Goal: Transaction & Acquisition: Purchase product/service

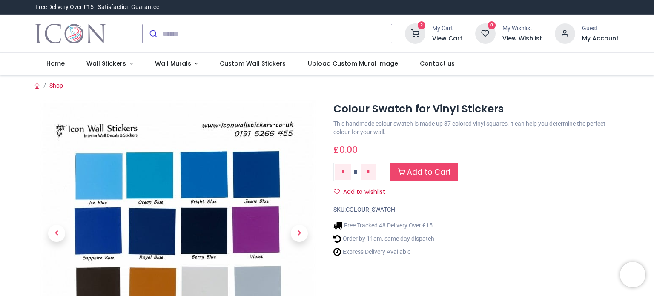
click at [451, 34] on h6 "View Cart" at bounding box center [447, 38] width 30 height 9
click at [418, 25] on icon at bounding box center [415, 33] width 20 height 20
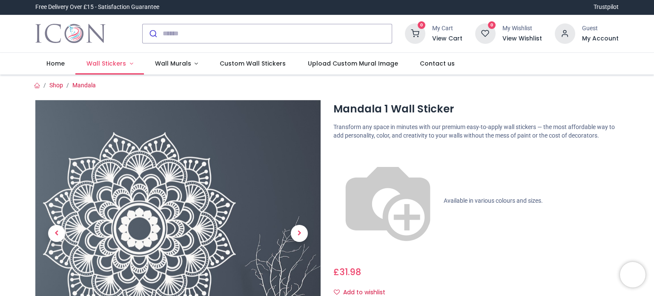
click at [102, 59] on link "Wall Stickers" at bounding box center [109, 64] width 69 height 22
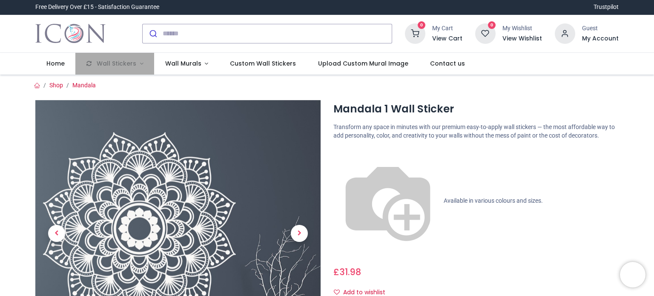
click at [250, 34] on input "search" at bounding box center [277, 33] width 229 height 19
click at [143, 24] on button "submit" at bounding box center [153, 33] width 20 height 19
type input "*********"
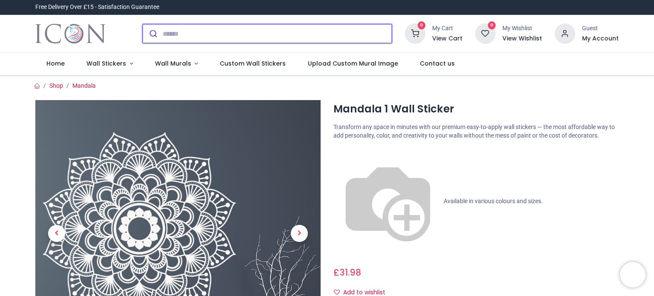
click at [249, 32] on input "search" at bounding box center [277, 33] width 229 height 19
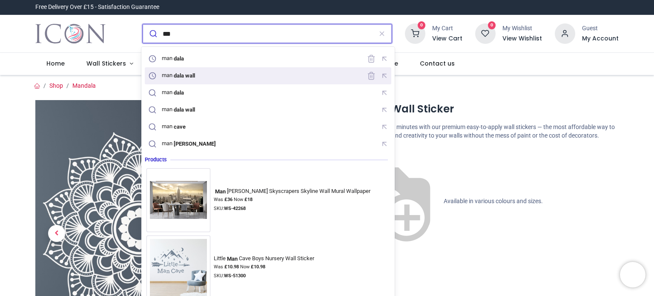
click at [199, 81] on div "man dala wall" at bounding box center [172, 76] width 52 height 12
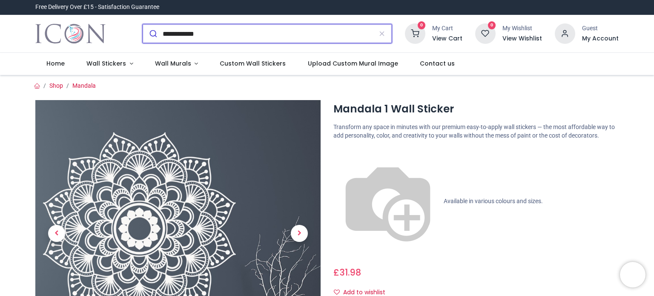
type input "**********"
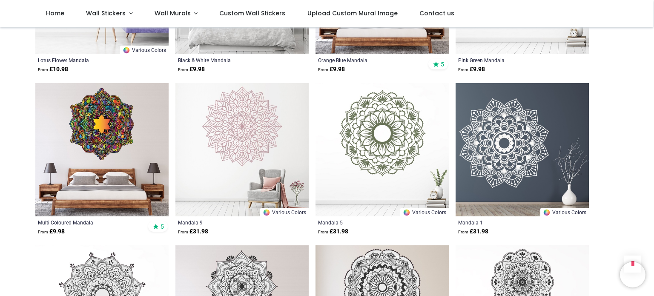
scroll to position [723, 0]
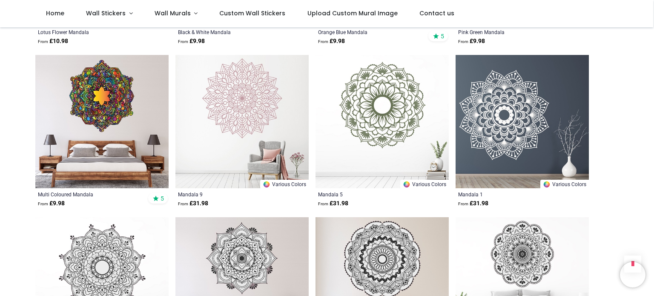
click at [245, 90] on img at bounding box center [241, 121] width 133 height 133
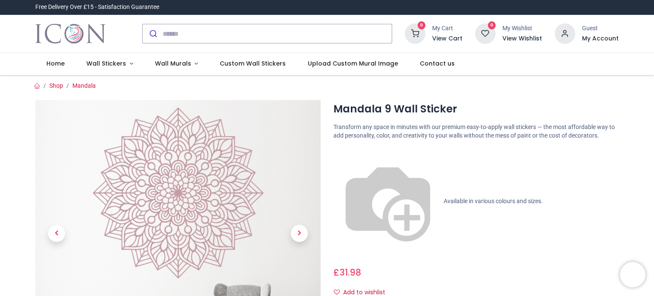
scroll to position [128, 0]
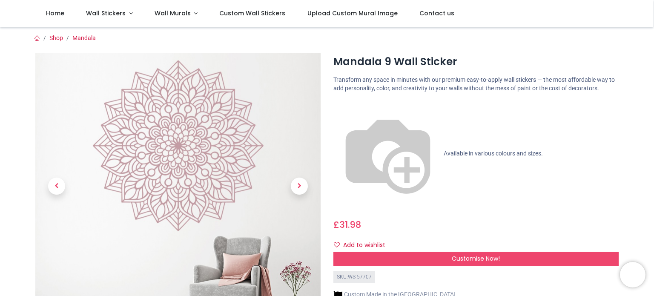
scroll to position [43, 0]
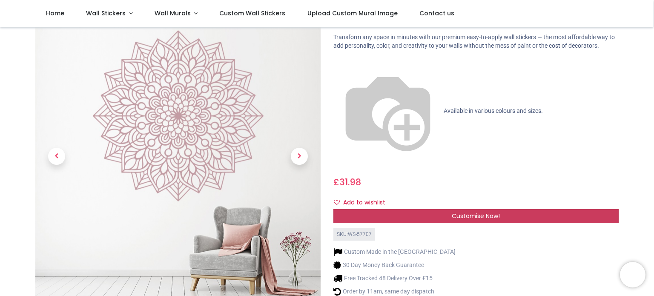
click at [472, 211] on span "Customise Now!" at bounding box center [476, 215] width 48 height 9
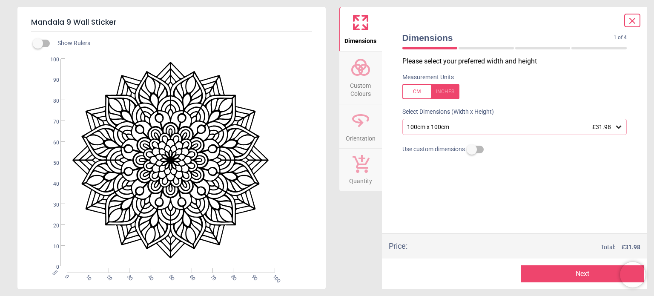
click at [424, 129] on div "100cm x 100cm £31.98" at bounding box center [510, 126] width 209 height 7
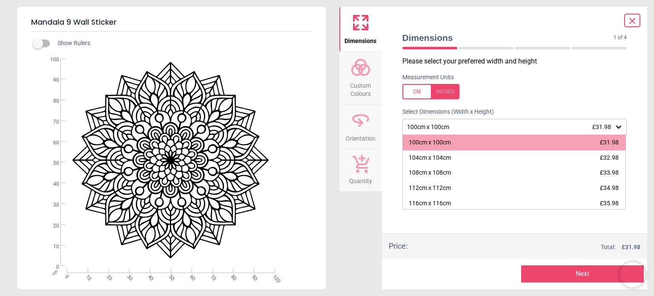
click at [424, 129] on div "100cm x 100cm £31.98" at bounding box center [510, 126] width 209 height 7
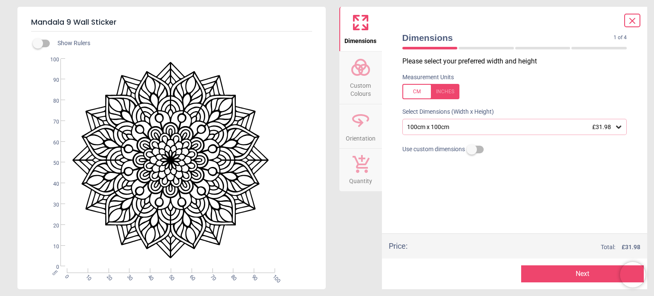
click at [361, 73] on circle at bounding box center [357, 70] width 10 height 10
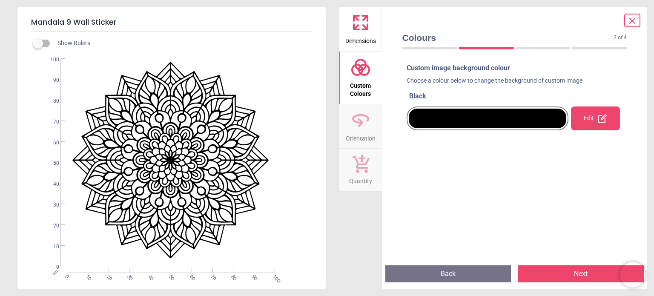
click at [597, 114] on icon at bounding box center [602, 118] width 10 height 10
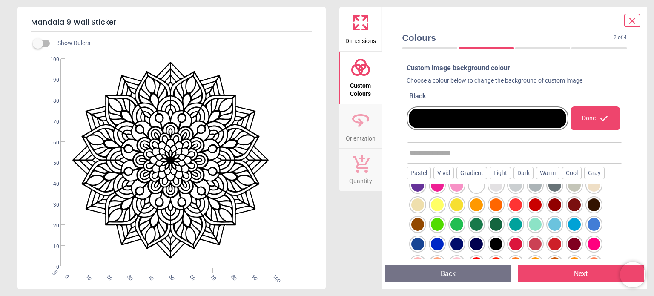
scroll to position [0, 0]
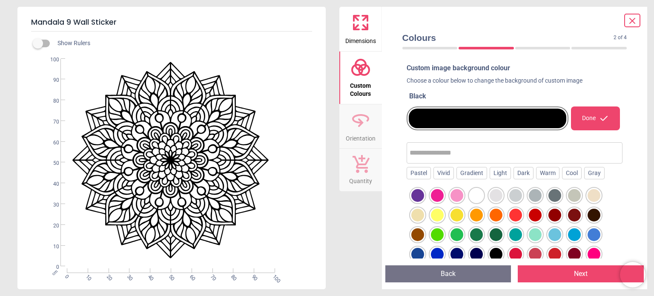
click at [514, 234] on div at bounding box center [515, 234] width 13 height 13
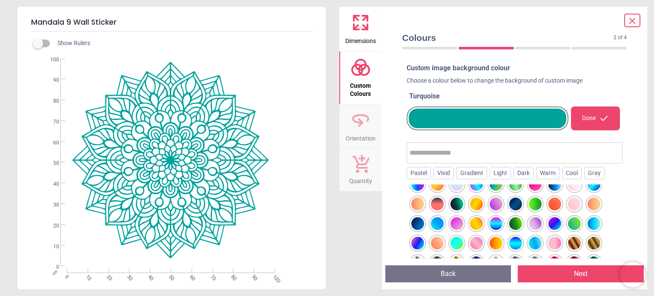
scroll to position [100, 0]
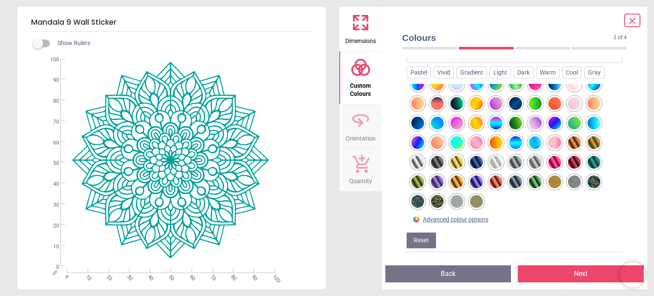
click at [477, 203] on div at bounding box center [476, 201] width 13 height 13
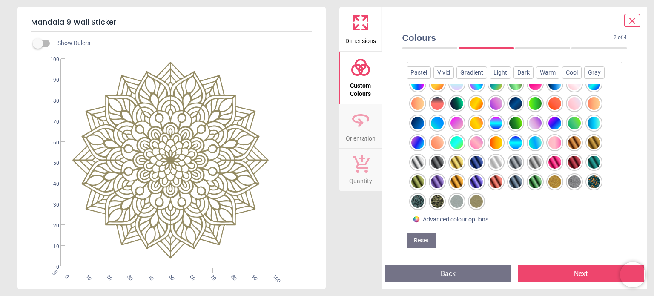
click at [590, 274] on button "Next" at bounding box center [580, 273] width 126 height 17
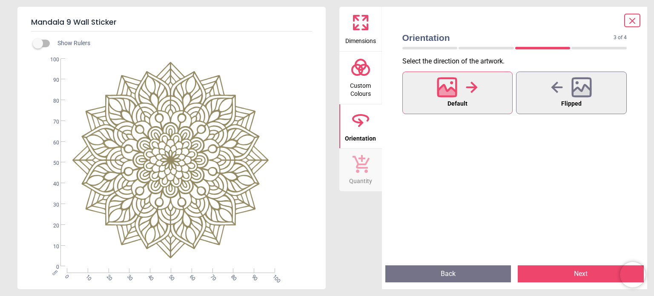
click at [587, 275] on button "Next" at bounding box center [580, 273] width 126 height 17
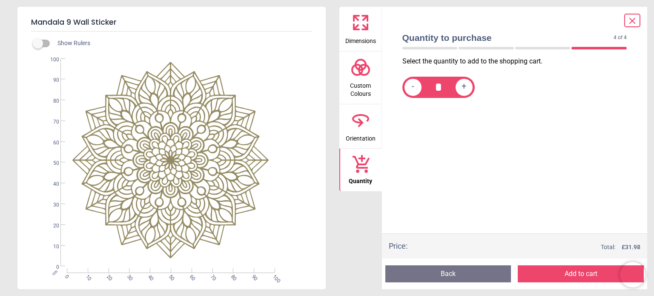
click at [587, 275] on button "Add to cart" at bounding box center [580, 273] width 126 height 17
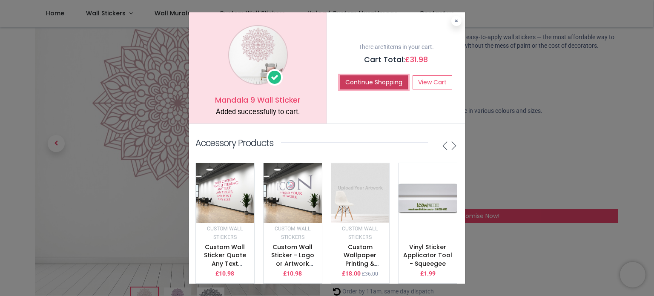
click at [386, 83] on button "Continue Shopping" at bounding box center [374, 82] width 68 height 14
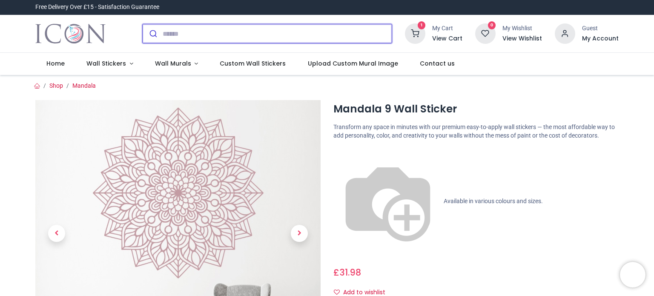
click at [209, 36] on input "search" at bounding box center [277, 33] width 229 height 19
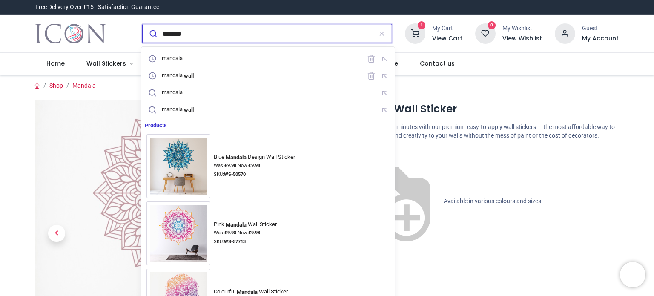
type input "*******"
click at [143, 24] on button "submit" at bounding box center [153, 33] width 20 height 19
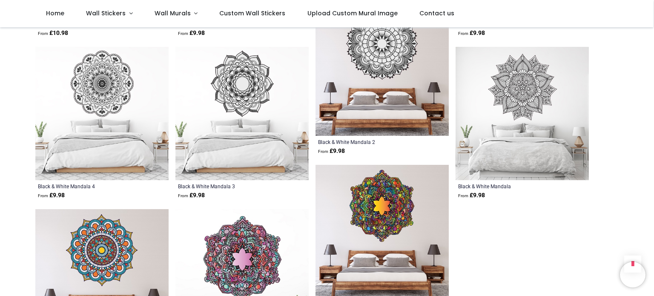
scroll to position [851, 0]
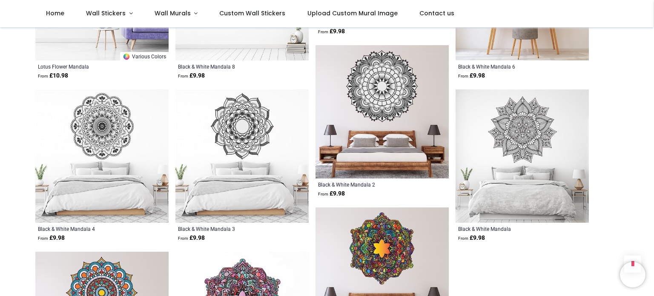
click at [100, 127] on img at bounding box center [101, 155] width 133 height 133
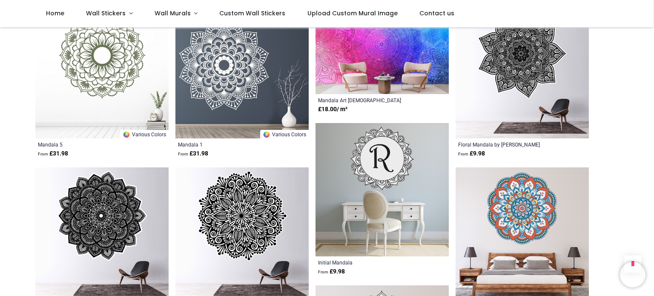
scroll to position [383, 0]
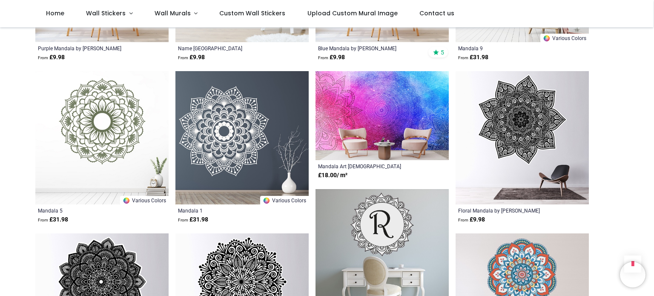
click at [121, 137] on img at bounding box center [101, 137] width 133 height 133
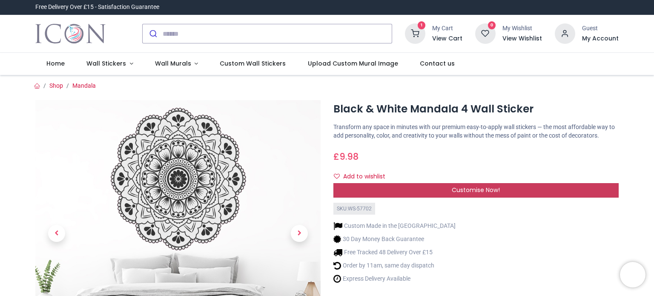
click at [469, 186] on span "Customise Now!" at bounding box center [476, 190] width 48 height 9
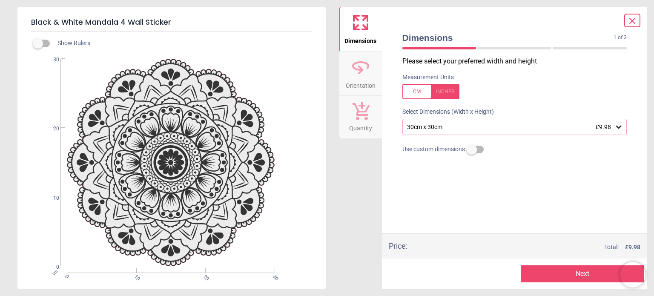
click at [449, 126] on div "30cm x 30cm £9.98" at bounding box center [510, 126] width 209 height 7
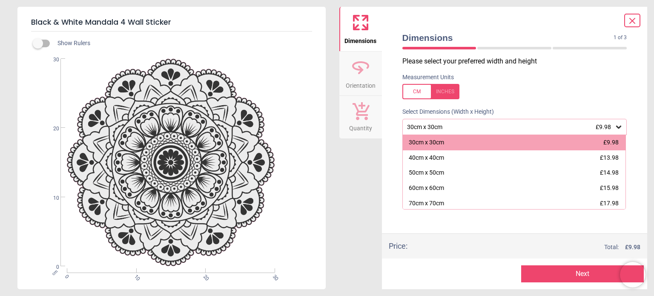
click at [634, 20] on icon at bounding box center [632, 21] width 10 height 10
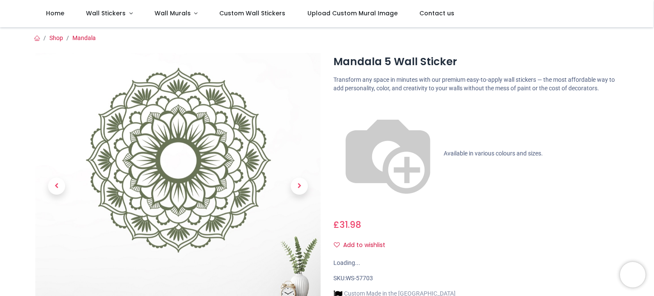
scroll to position [85, 0]
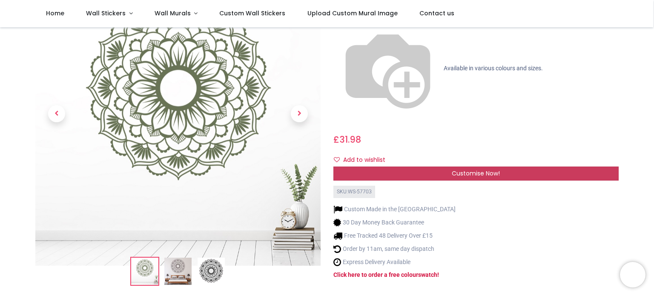
click at [466, 169] on span "Customise Now!" at bounding box center [476, 173] width 48 height 9
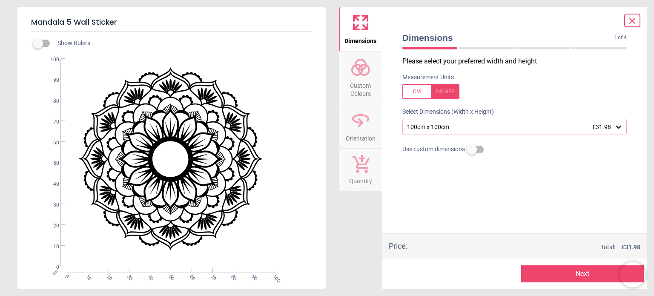
click at [351, 78] on span "Custom Colours" at bounding box center [360, 87] width 41 height 21
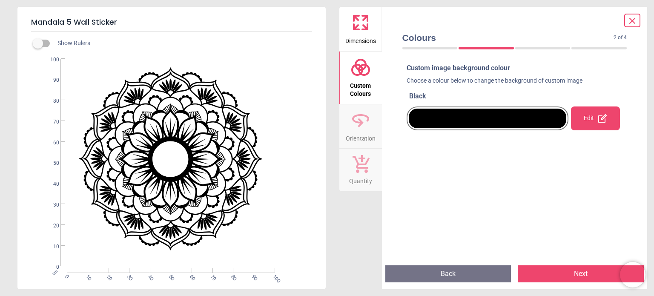
click at [589, 112] on div "Edit" at bounding box center [595, 118] width 49 height 24
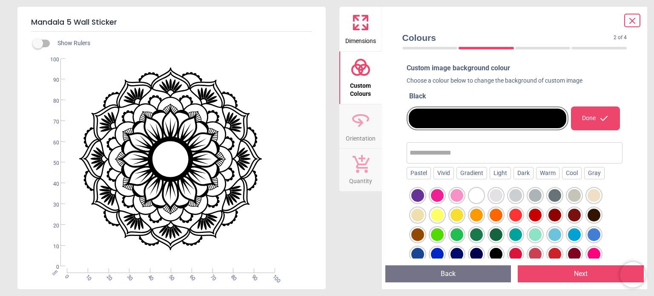
click at [515, 231] on div at bounding box center [515, 234] width 13 height 13
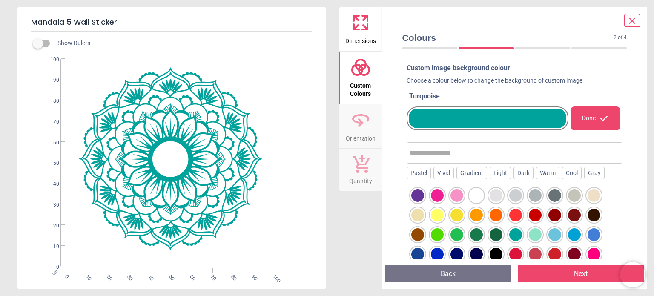
click at [586, 272] on button "Next" at bounding box center [580, 273] width 126 height 17
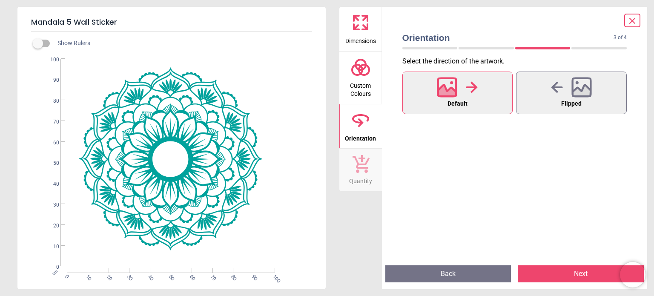
click at [586, 272] on button "Next" at bounding box center [580, 273] width 126 height 17
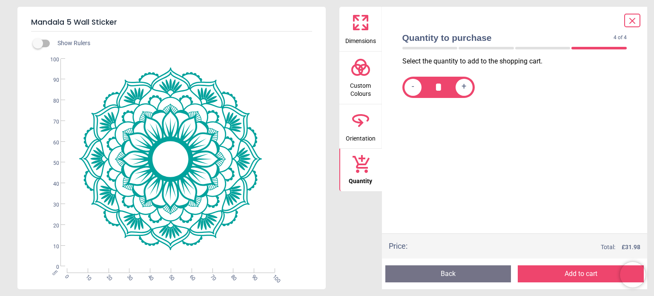
click at [573, 272] on button "Add to cart" at bounding box center [580, 273] width 126 height 17
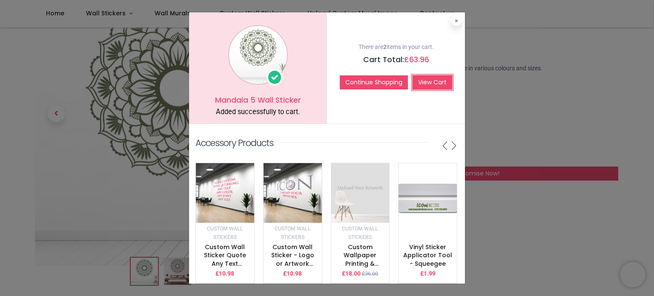
click at [424, 77] on link "View Cart" at bounding box center [432, 82] width 40 height 14
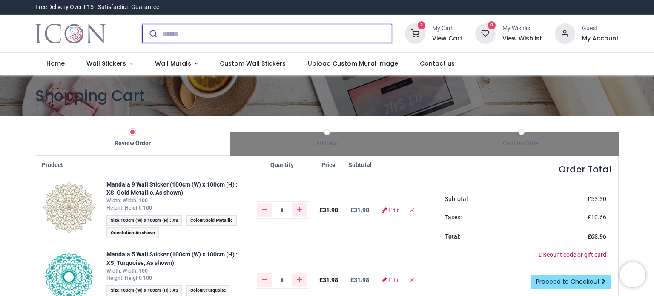
click at [234, 32] on input "search" at bounding box center [277, 33] width 229 height 19
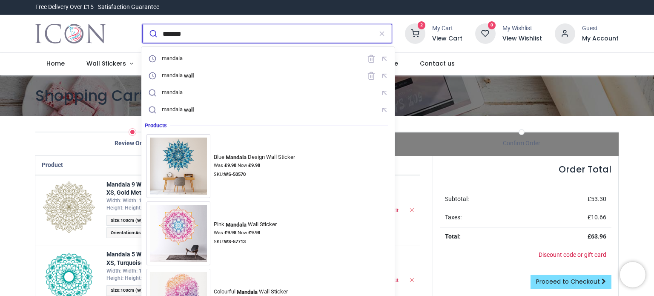
type input "*******"
click at [143, 24] on button "submit" at bounding box center [153, 33] width 20 height 19
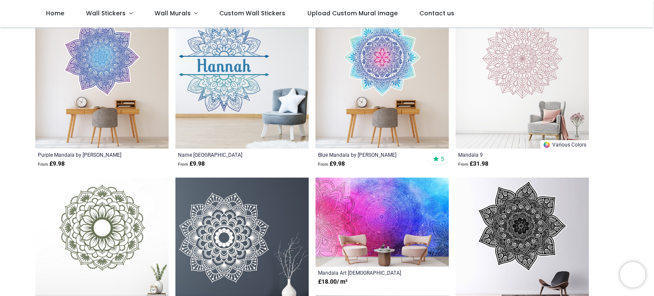
scroll to position [340, 0]
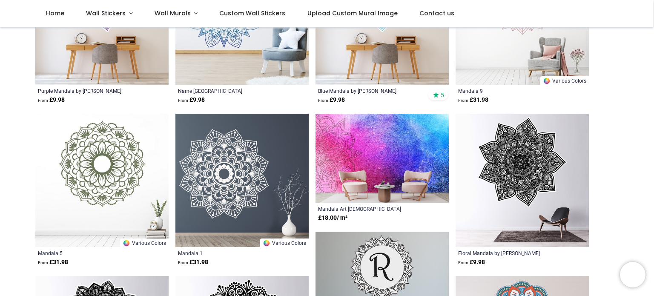
click at [233, 183] on img at bounding box center [241, 180] width 133 height 133
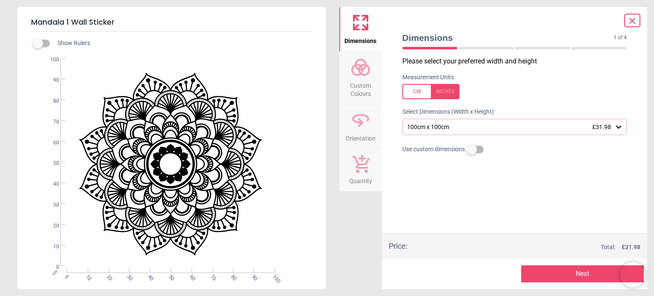
click at [366, 73] on icon at bounding box center [360, 67] width 20 height 20
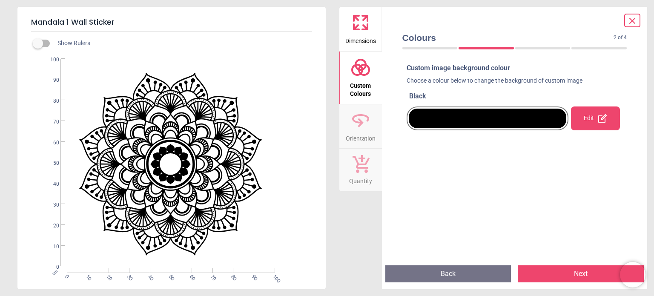
click at [604, 116] on div "Edit" at bounding box center [595, 118] width 49 height 24
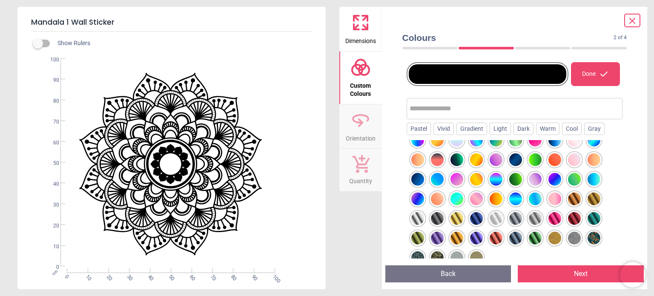
scroll to position [100, 0]
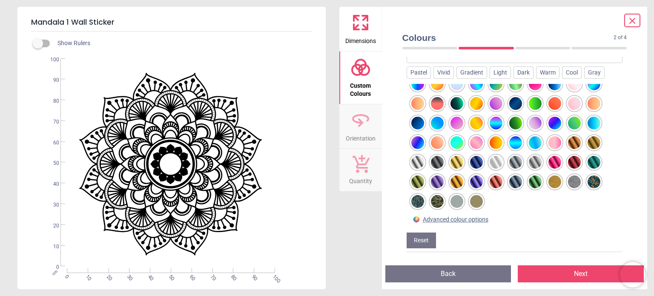
click at [452, 200] on div at bounding box center [456, 201] width 13 height 13
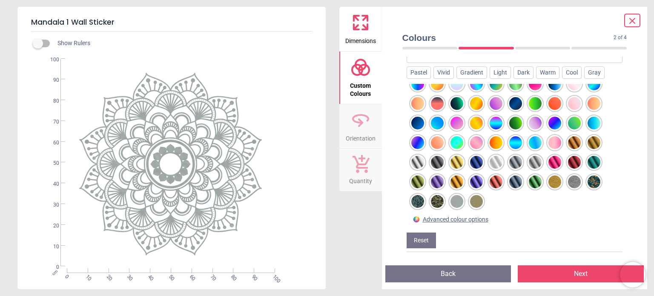
click at [589, 276] on button "Next" at bounding box center [580, 273] width 126 height 17
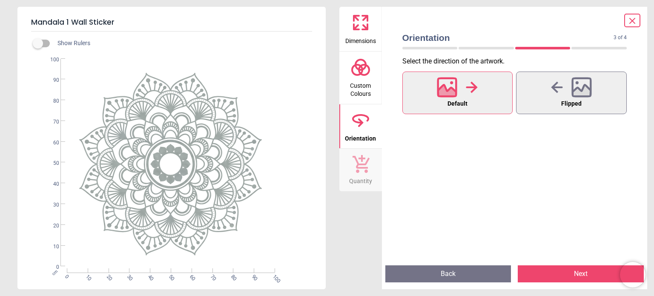
click at [589, 276] on button "Next" at bounding box center [580, 273] width 126 height 17
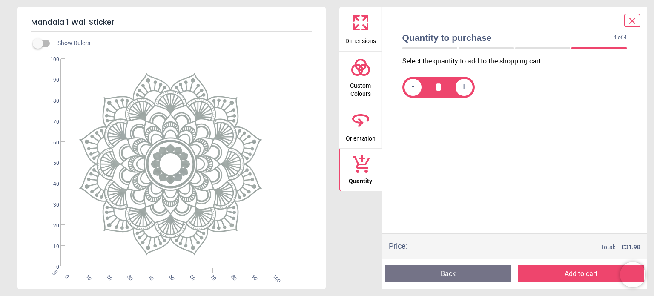
click at [566, 276] on button "Add to cart" at bounding box center [580, 273] width 126 height 17
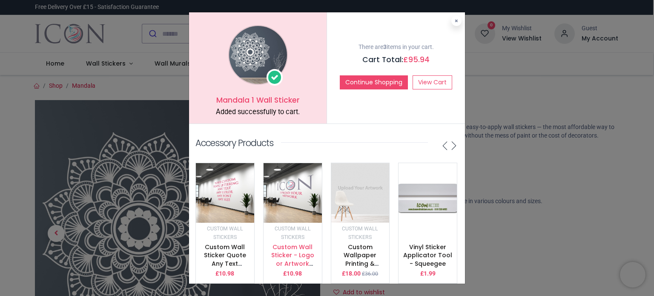
click at [297, 266] on link "Custom Wall Sticker - Logo or Artwork Printing - Upload your design" at bounding box center [292, 268] width 43 height 50
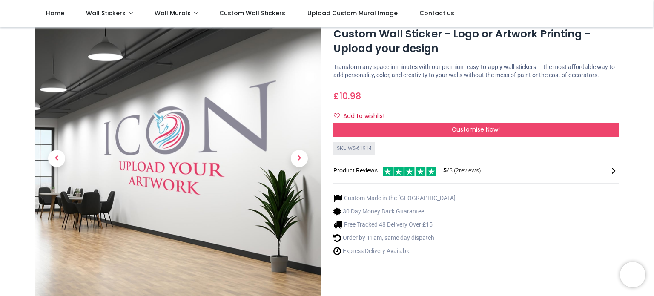
scroll to position [43, 0]
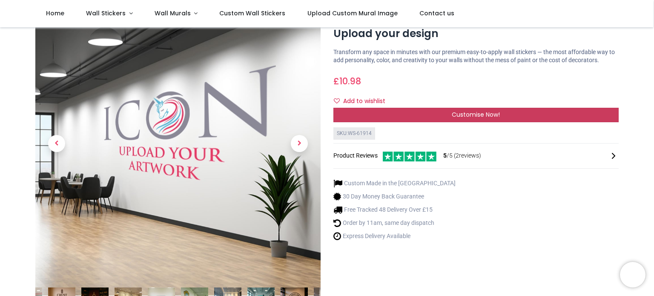
click at [452, 111] on span "Customise Now!" at bounding box center [476, 114] width 48 height 9
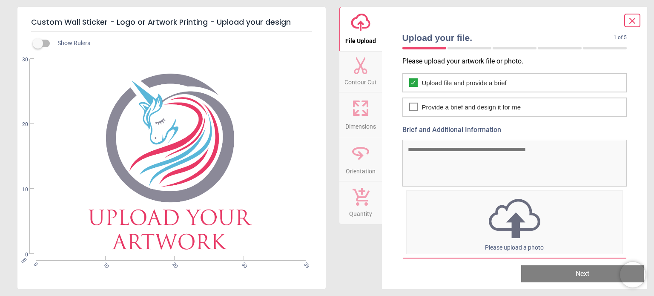
click at [191, 132] on div "cm 0 10 20 30 39 0 10 20 30" at bounding box center [170, 156] width 306 height 195
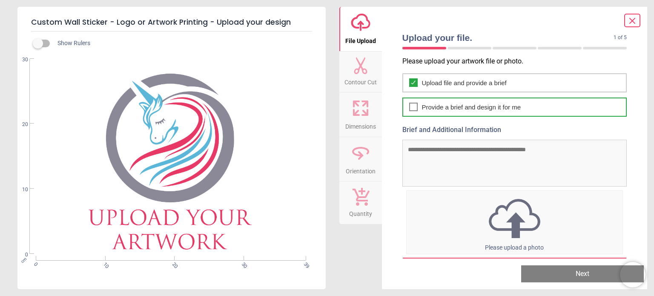
click at [412, 107] on icon at bounding box center [413, 106] width 4 height 3
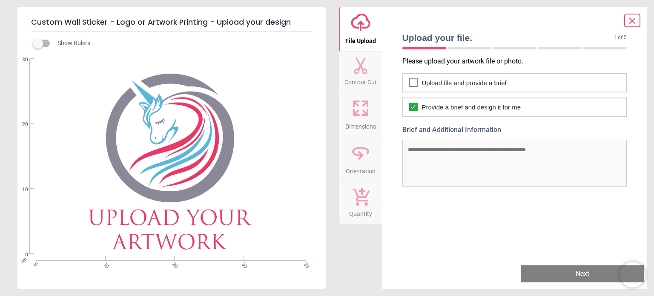
click at [437, 164] on textarea "Brief and Additional Information" at bounding box center [514, 163] width 225 height 47
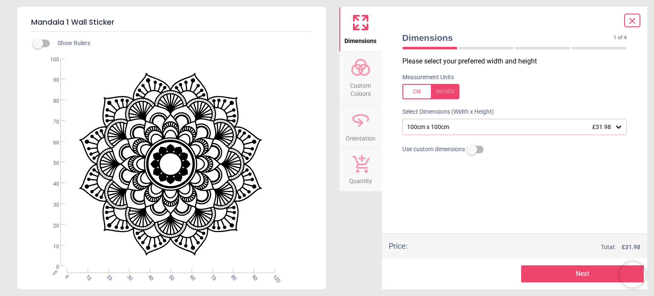
click at [366, 74] on circle at bounding box center [364, 70] width 10 height 10
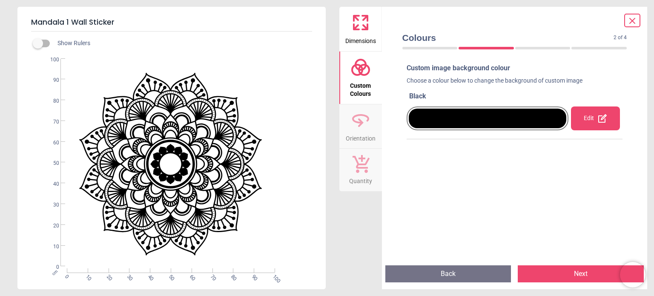
click at [597, 119] on icon at bounding box center [602, 118] width 10 height 10
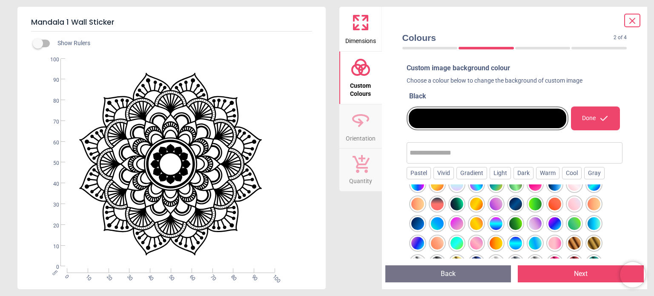
scroll to position [100, 0]
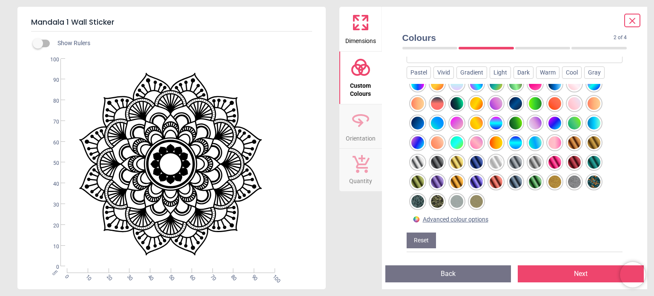
click at [458, 203] on div at bounding box center [456, 201] width 13 height 13
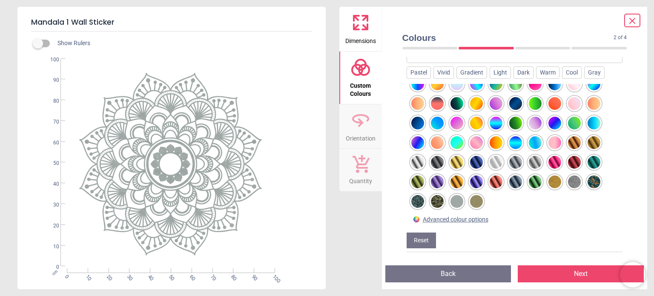
click at [569, 272] on button "Next" at bounding box center [580, 273] width 126 height 17
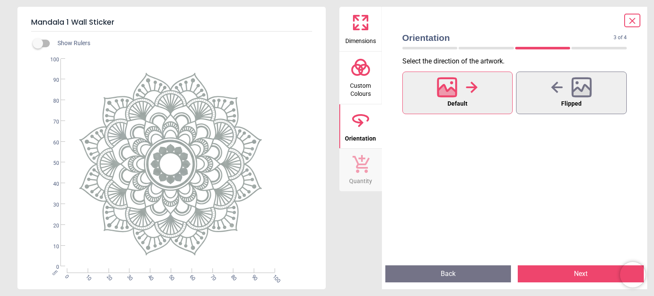
click at [569, 272] on button "Next" at bounding box center [580, 273] width 126 height 17
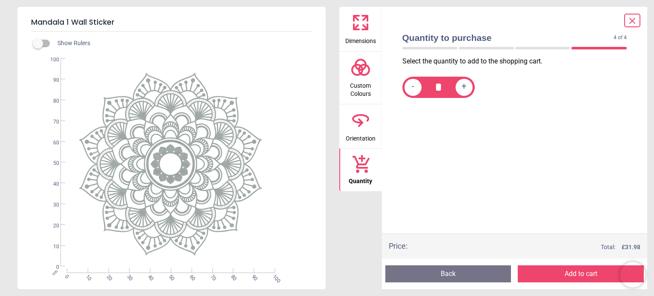
click at [569, 272] on button "Add to cart" at bounding box center [580, 273] width 126 height 17
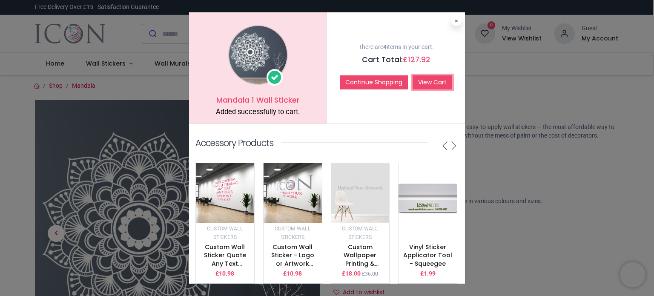
click at [425, 82] on link "View Cart" at bounding box center [432, 82] width 40 height 14
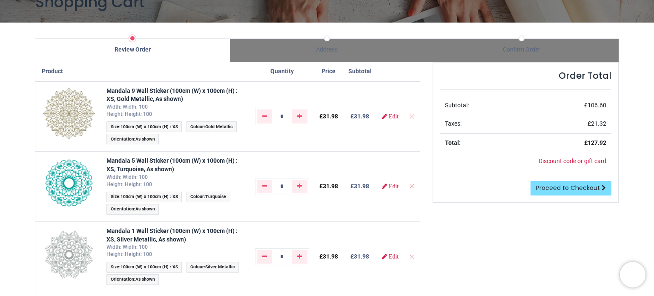
scroll to position [128, 0]
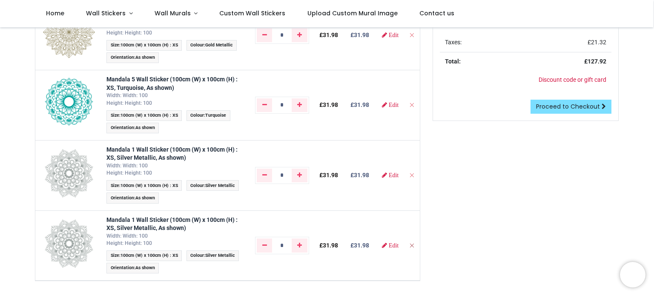
click at [410, 243] on icon "Remove from cart" at bounding box center [412, 245] width 6 height 6
type input "*"
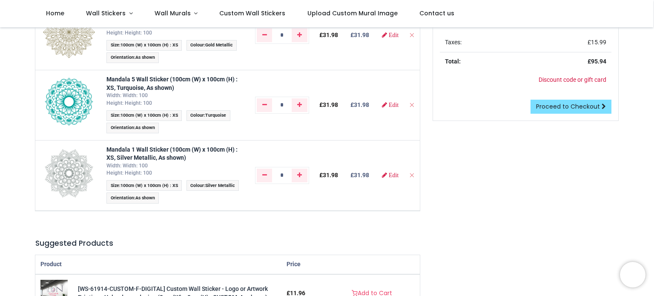
scroll to position [43, 0]
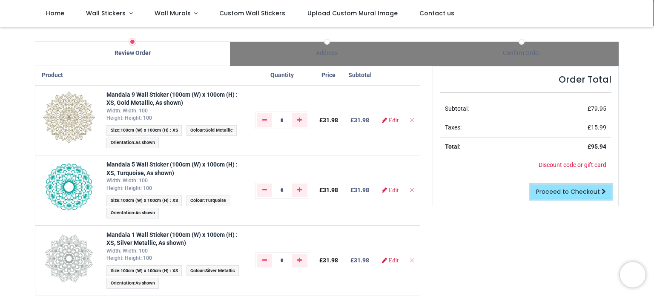
click at [563, 188] on span "Proceed to Checkout" at bounding box center [568, 191] width 64 height 9
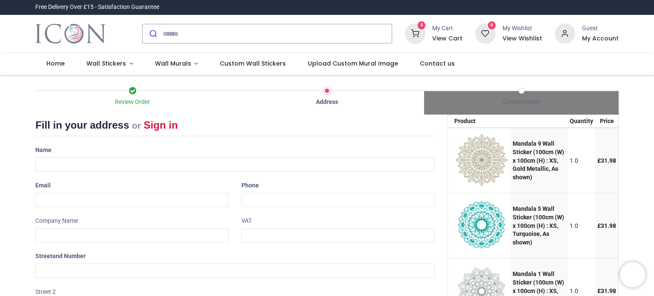
select select "***"
click at [170, 124] on link "Sign in" at bounding box center [161, 124] width 34 height 11
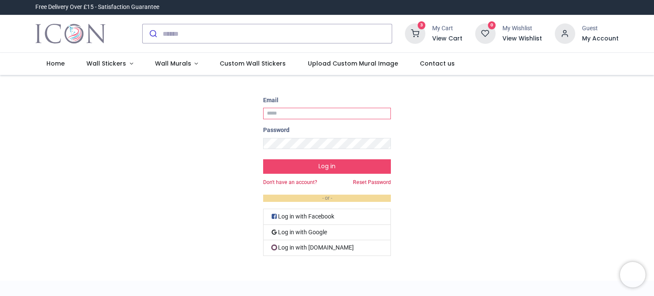
click at [292, 114] on input "Email" at bounding box center [327, 113] width 128 height 11
type input "**********"
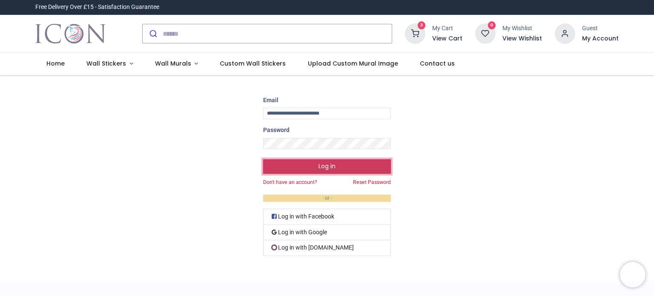
click at [320, 161] on button "Log in" at bounding box center [327, 166] width 128 height 14
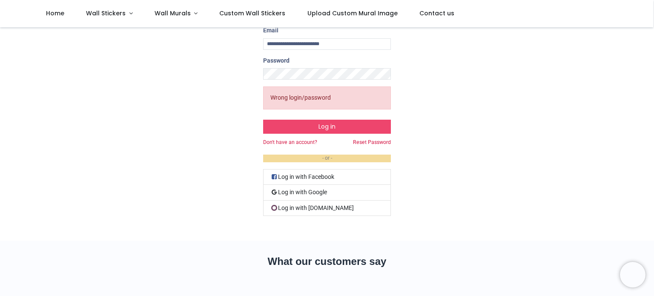
scroll to position [43, 0]
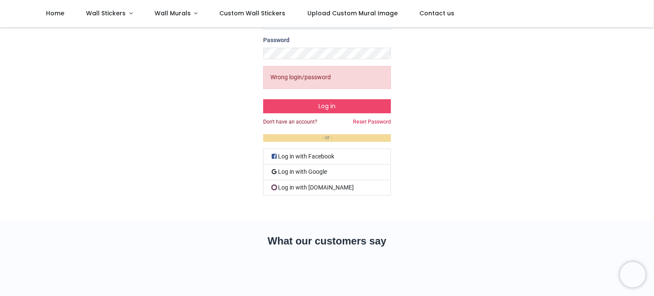
click at [303, 122] on link "Don't have an account?" at bounding box center [290, 121] width 54 height 7
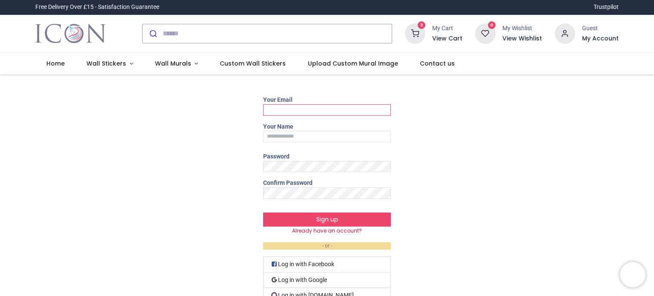
click at [308, 109] on input "Your Email" at bounding box center [327, 109] width 128 height 11
type input "**********"
click at [279, 137] on input "**********" at bounding box center [327, 136] width 128 height 11
type input "**********"
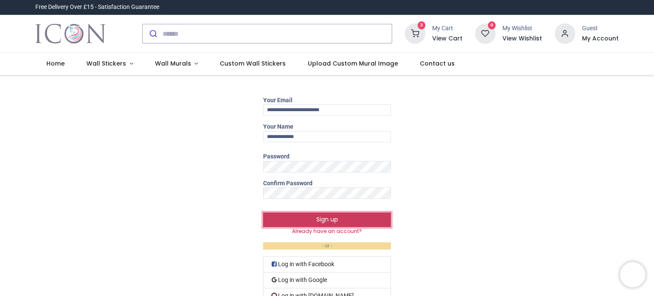
click at [324, 221] on button "Sign up" at bounding box center [327, 219] width 128 height 14
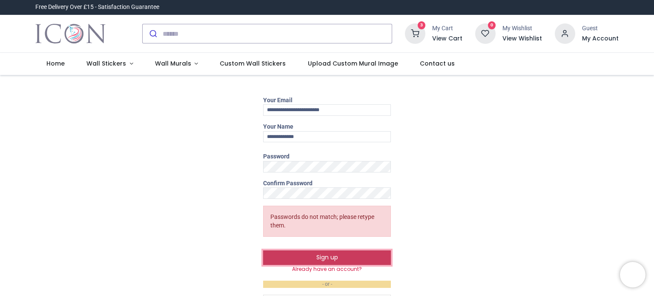
click at [327, 257] on button "Sign up" at bounding box center [327, 257] width 128 height 14
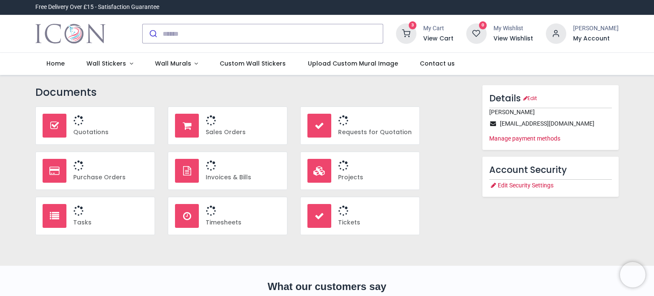
type input "**********"
click at [441, 38] on h6 "View Cart" at bounding box center [438, 38] width 30 height 9
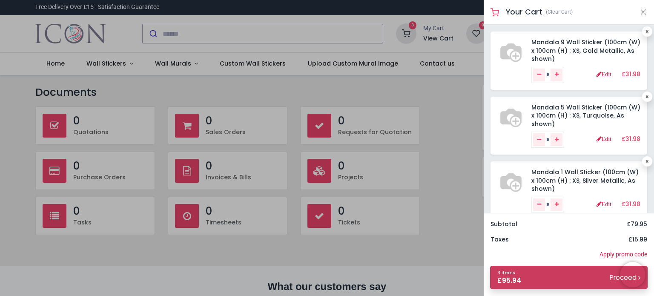
click at [575, 274] on link "3 items £ 95.94 Proceed" at bounding box center [568, 277] width 157 height 23
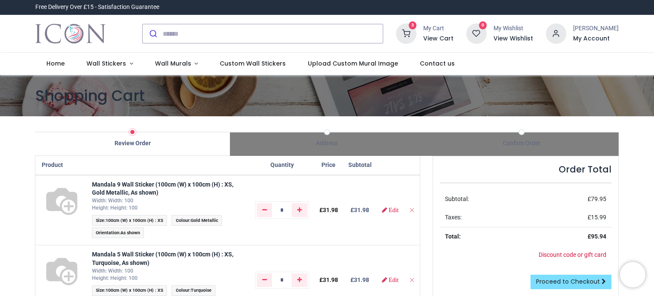
type input "**********"
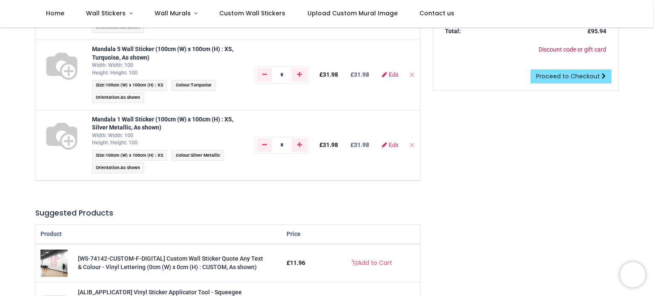
scroll to position [170, 0]
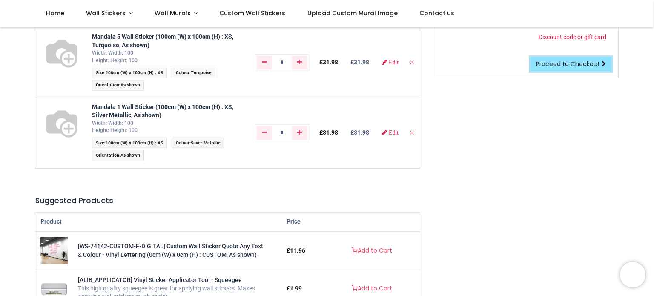
click at [581, 60] on span "Proceed to Checkout" at bounding box center [568, 64] width 64 height 9
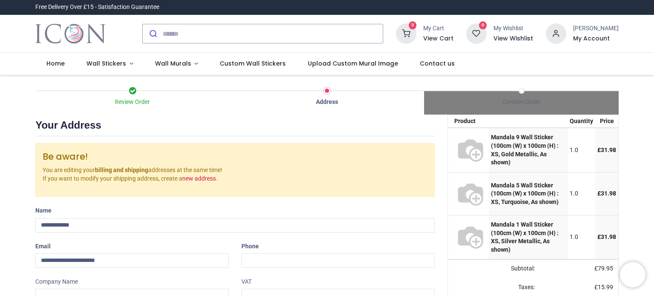
select select "***"
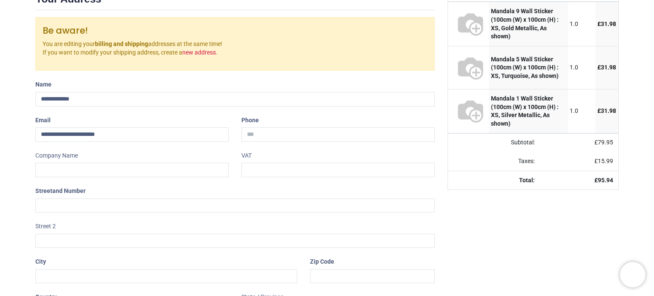
scroll to position [128, 0]
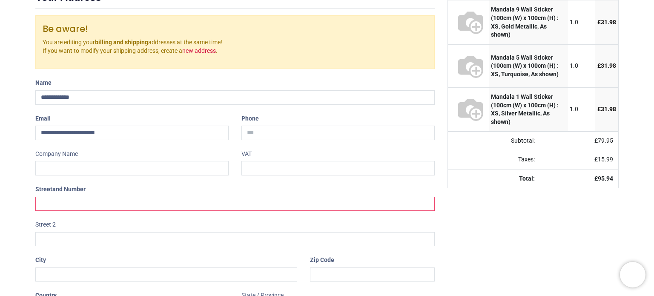
click at [158, 202] on input "text" at bounding box center [234, 204] width 399 height 14
type input "**********"
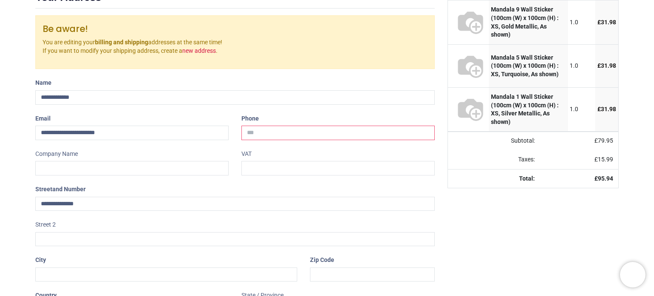
type input "**********"
type input "******"
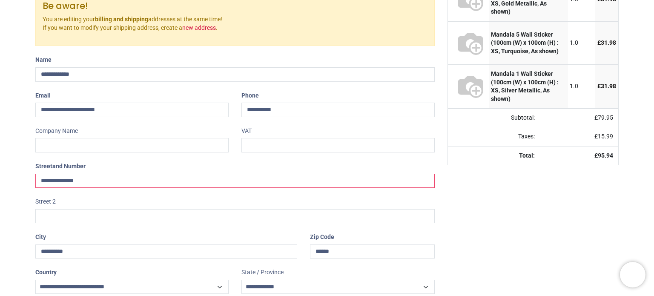
scroll to position [185, 0]
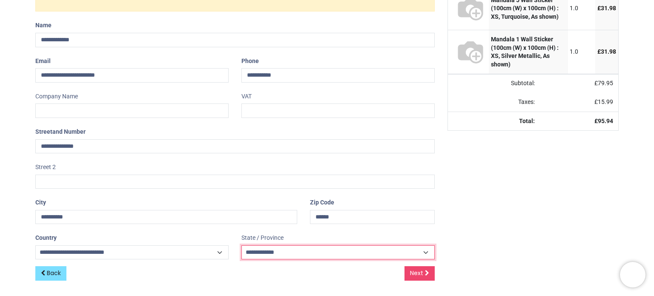
click at [361, 249] on select "**********" at bounding box center [337, 252] width 193 height 14
select select "***"
click at [241, 245] on select "**********" at bounding box center [337, 252] width 193 height 14
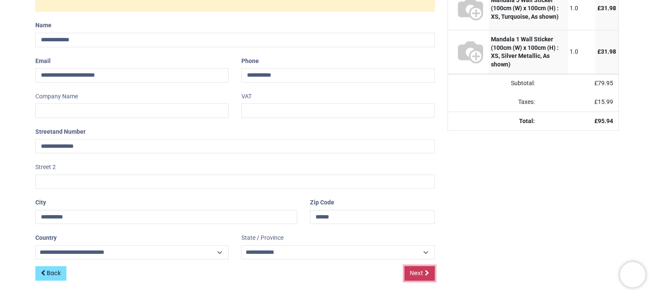
click at [421, 269] on span "Next" at bounding box center [416, 273] width 13 height 9
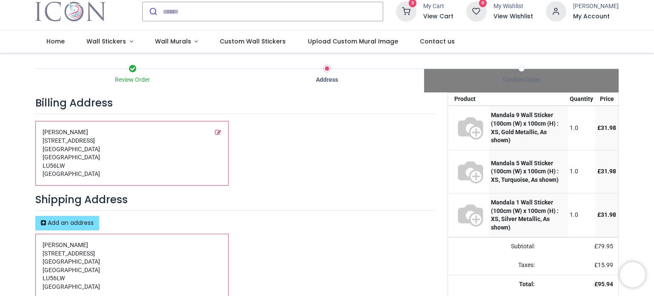
scroll to position [65, 0]
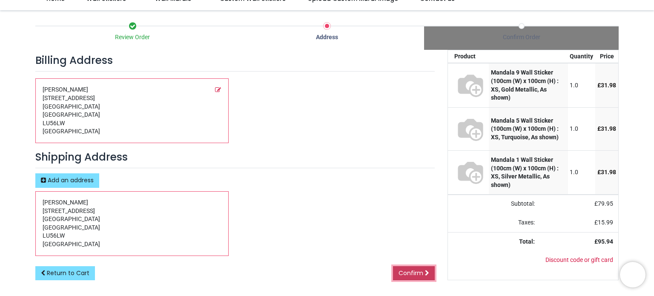
click at [417, 269] on span "Confirm" at bounding box center [410, 273] width 25 height 9
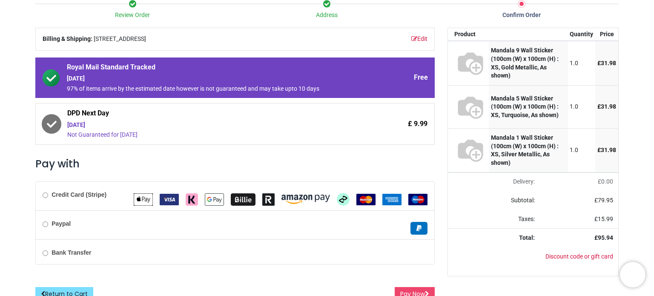
scroll to position [94, 0]
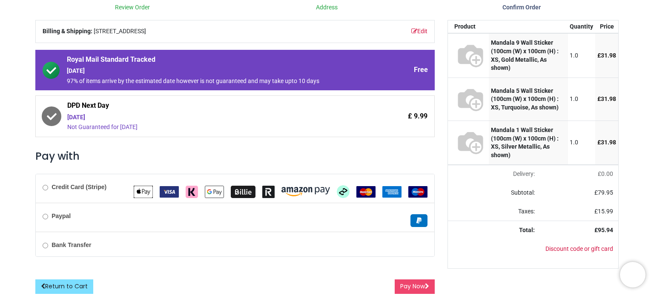
click at [112, 187] on div "Credit Card (Stripe)" at bounding box center [235, 188] width 398 height 29
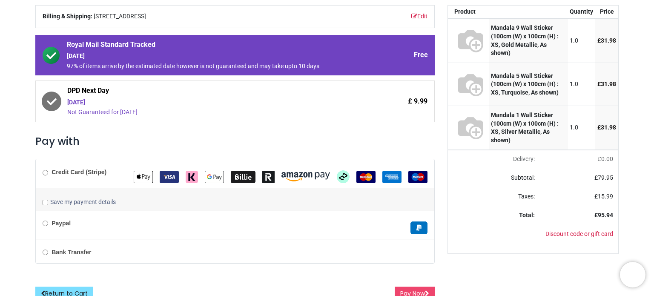
scroll to position [116, 0]
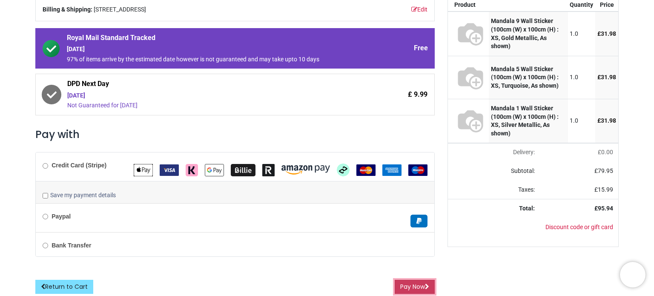
click at [411, 281] on button "Pay Now" at bounding box center [414, 287] width 40 height 14
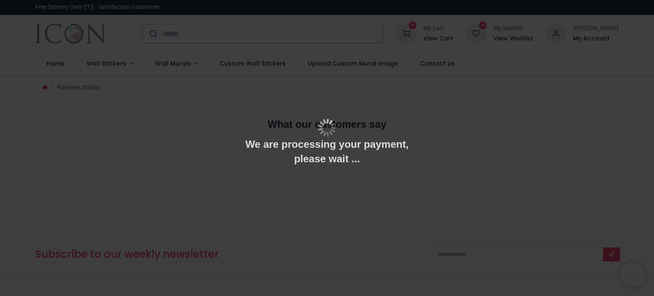
type input "**********"
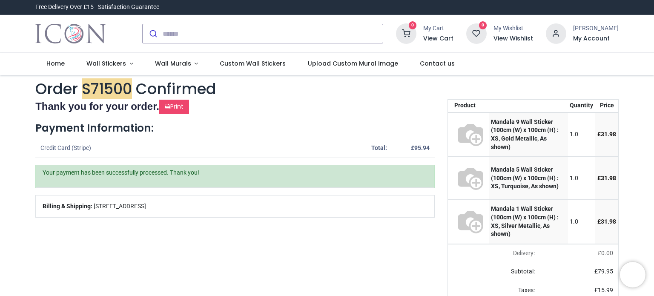
type input "**********"
